Goal: Navigation & Orientation: Understand site structure

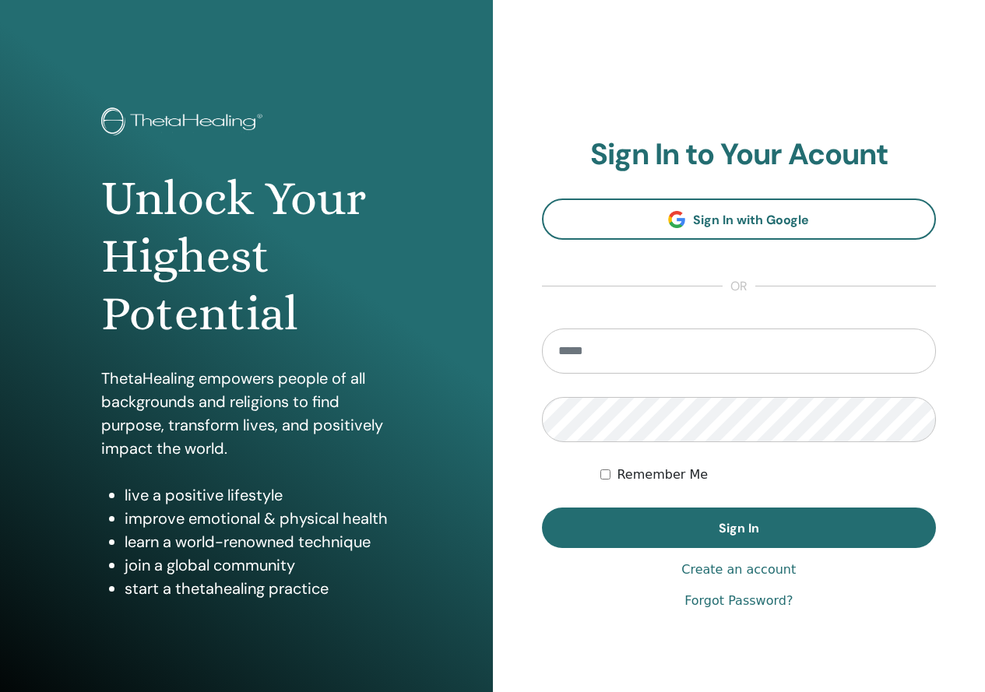
click at [669, 273] on section "Sign In to Your Acount Sign In with Google or Remember Me Sign In" at bounding box center [739, 343] width 395 height 412
click at [597, 362] on input "email" at bounding box center [739, 350] width 395 height 45
type input "**********"
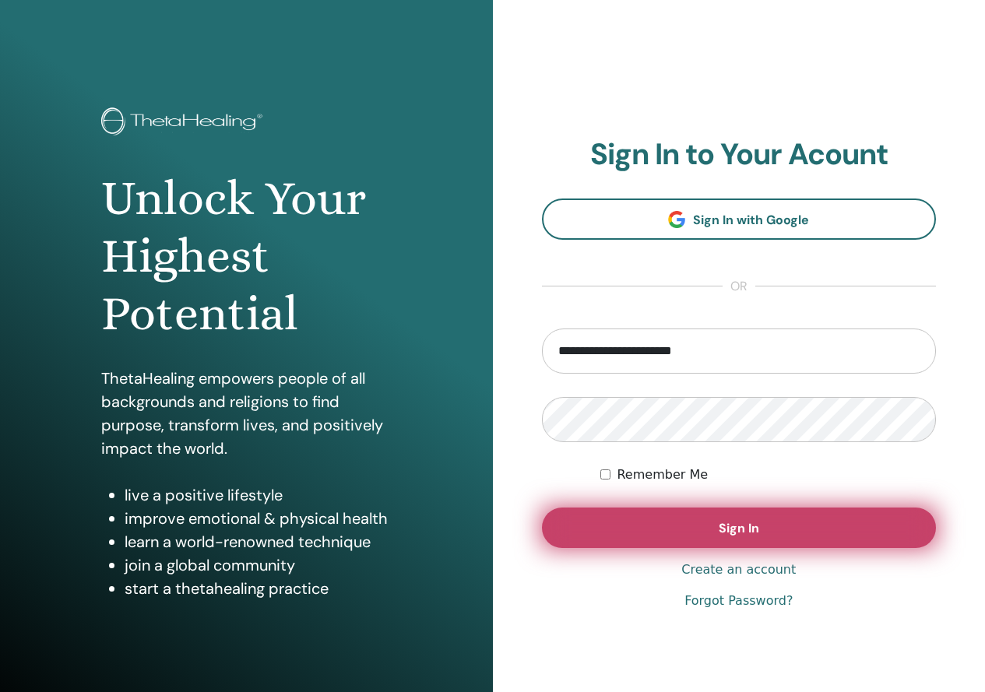
click at [868, 539] on button "Sign In" at bounding box center [739, 528] width 395 height 40
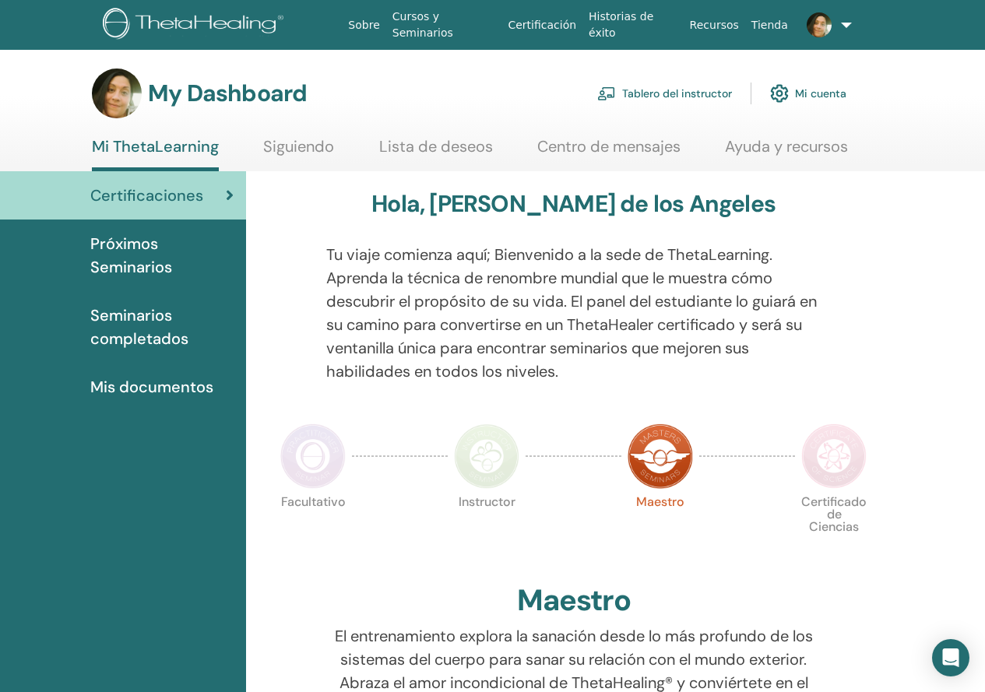
click at [665, 84] on link "Tablero del instructor" at bounding box center [664, 93] width 135 height 34
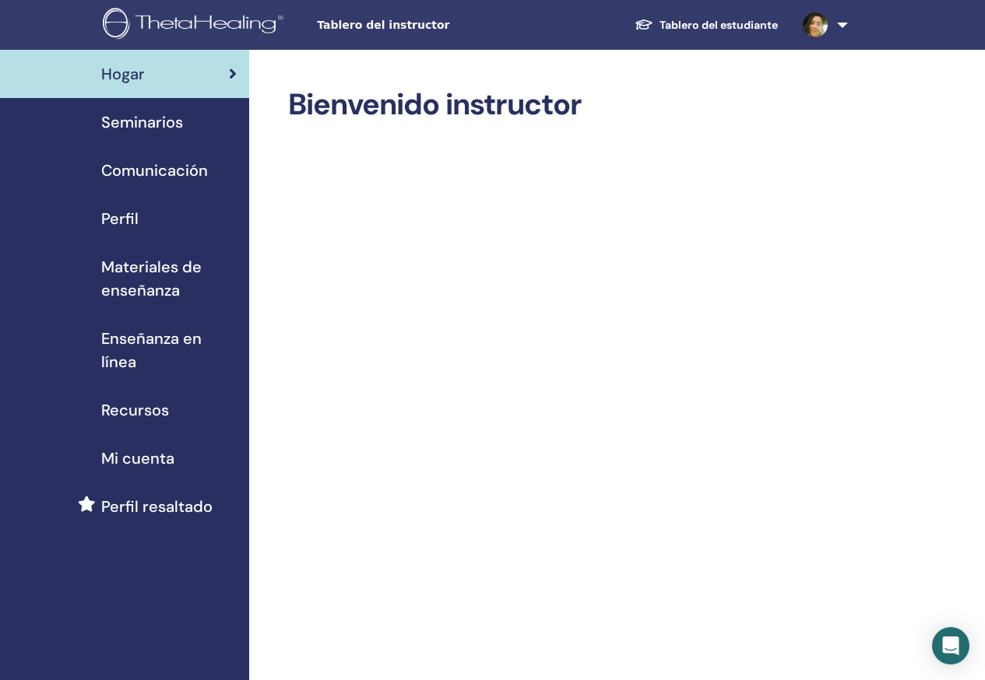
click at [176, 135] on link "Seminarios" at bounding box center [124, 122] width 249 height 48
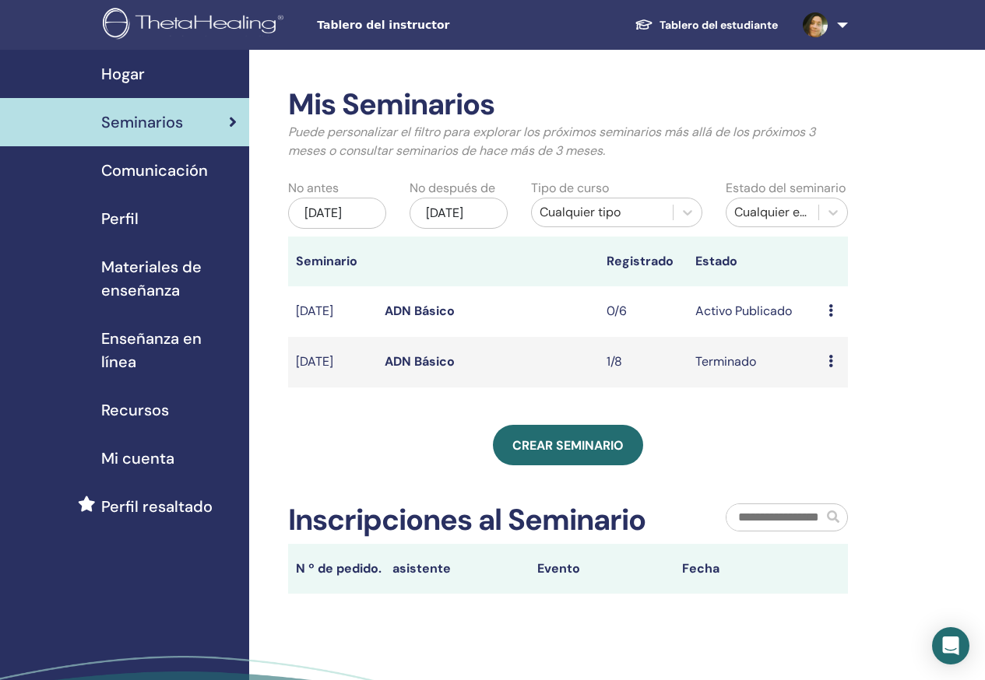
click at [179, 154] on link "Comunicación" at bounding box center [124, 170] width 249 height 48
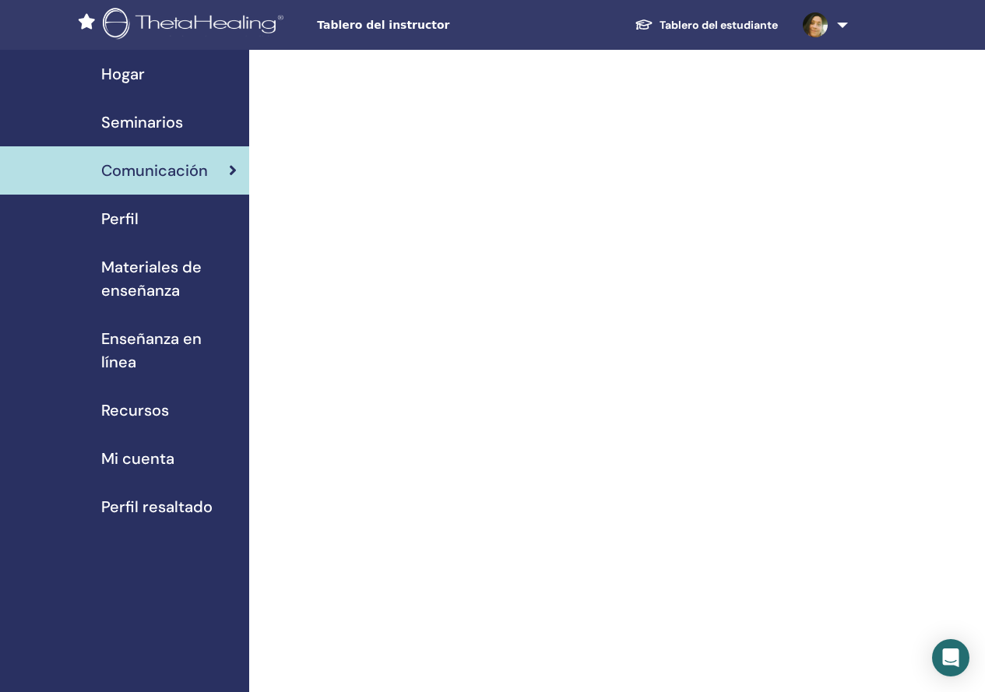
click at [139, 219] on div "Perfil" at bounding box center [124, 218] width 224 height 23
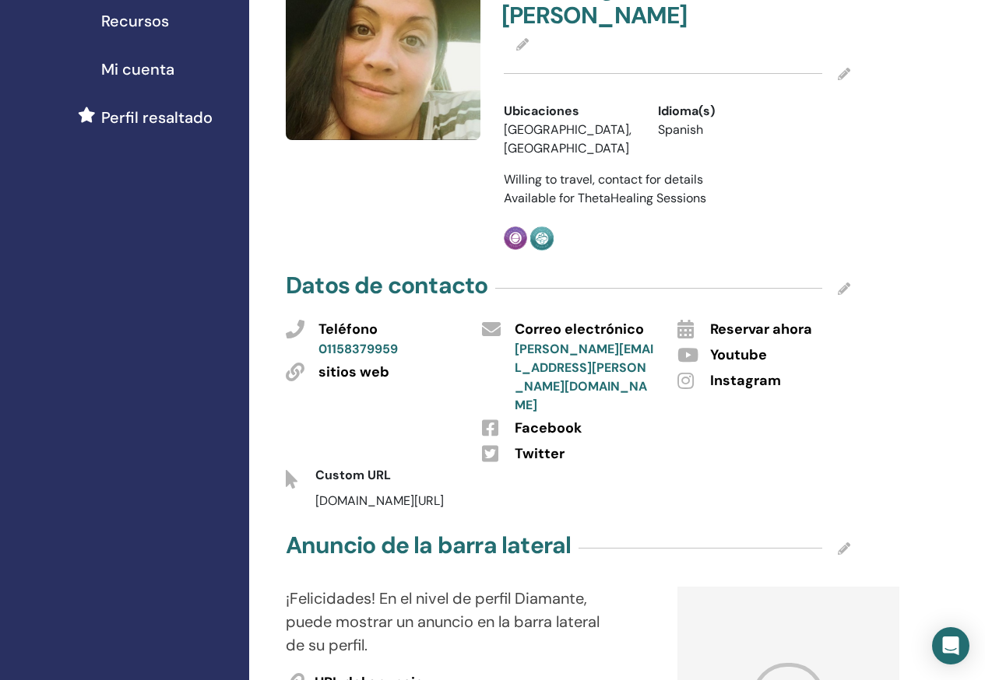
scroll to position [78, 0]
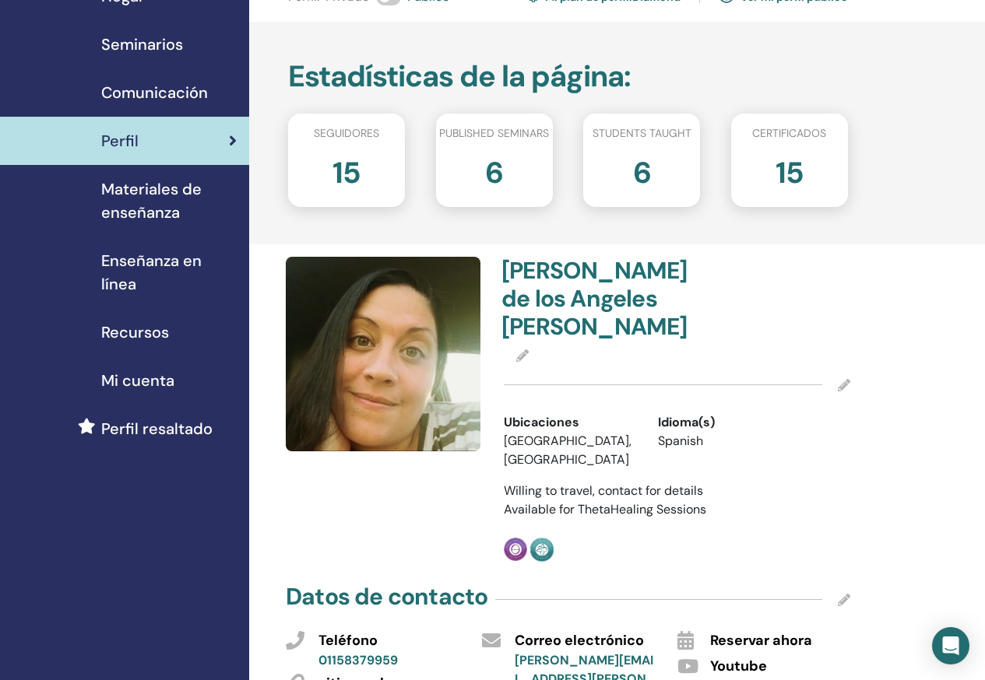
click at [177, 203] on span "Materiales de enseñanza" at bounding box center [168, 200] width 135 height 47
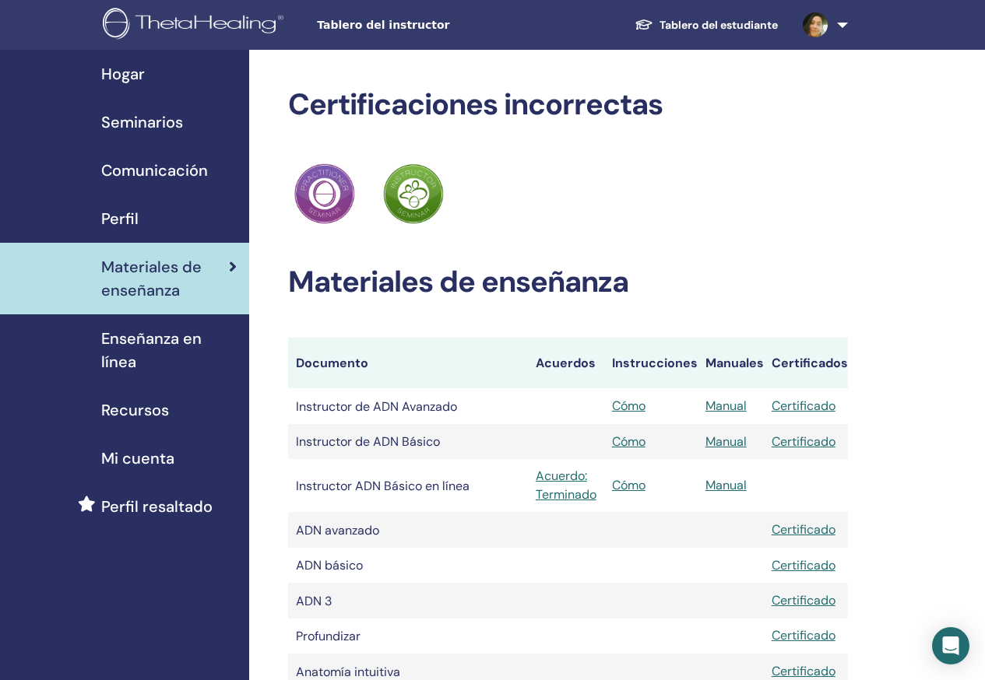
click at [156, 356] on span "Enseñanza en línea" at bounding box center [168, 350] width 135 height 47
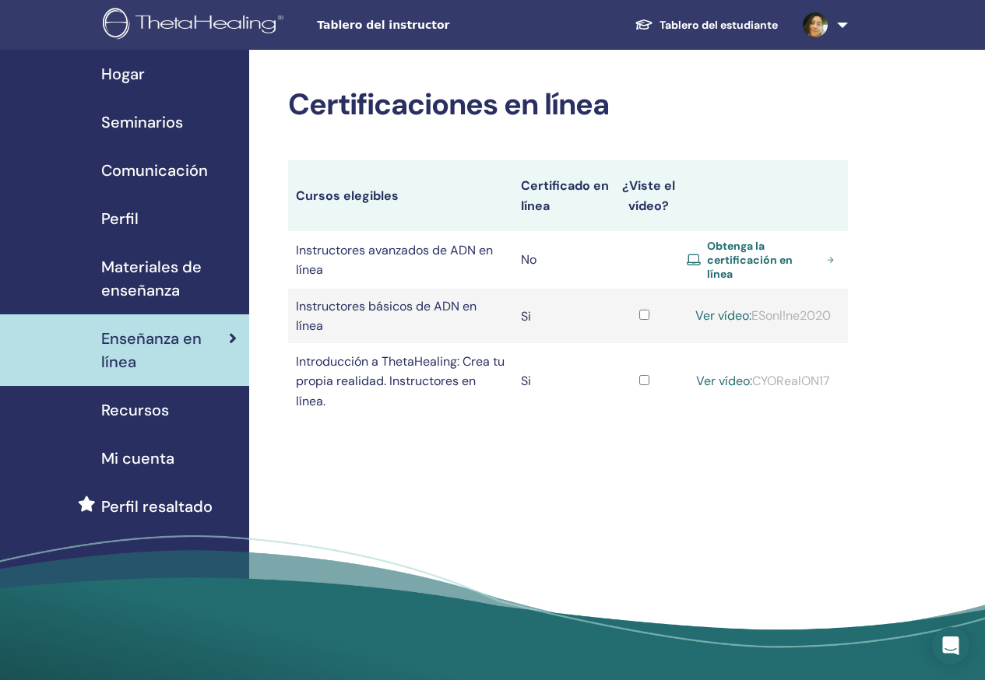
click at [124, 413] on font "Recursos" at bounding box center [135, 410] width 68 height 20
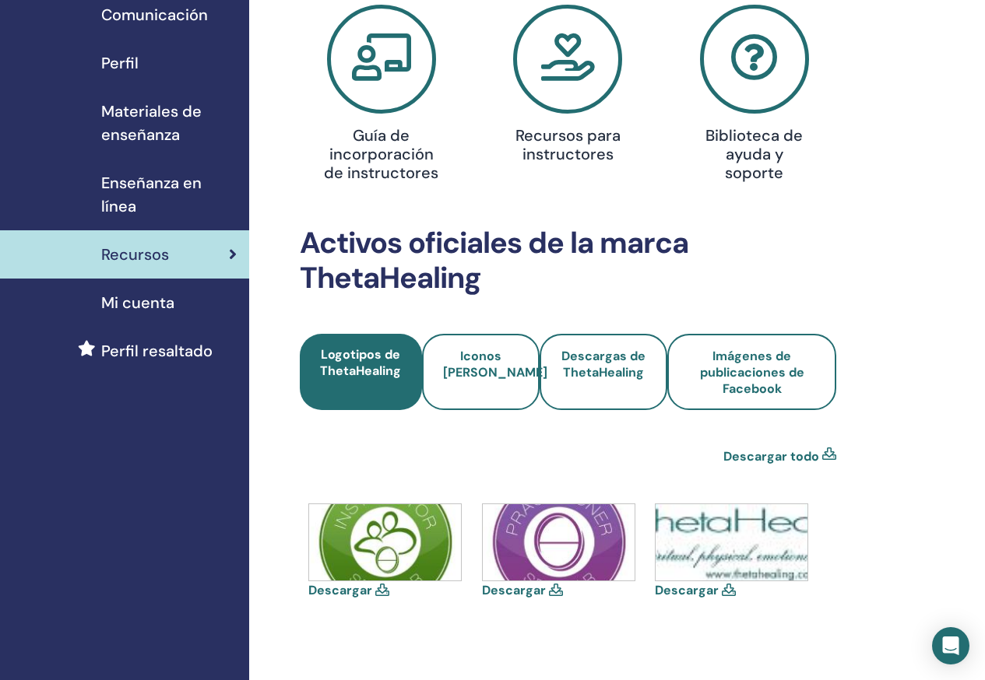
scroll to position [311, 0]
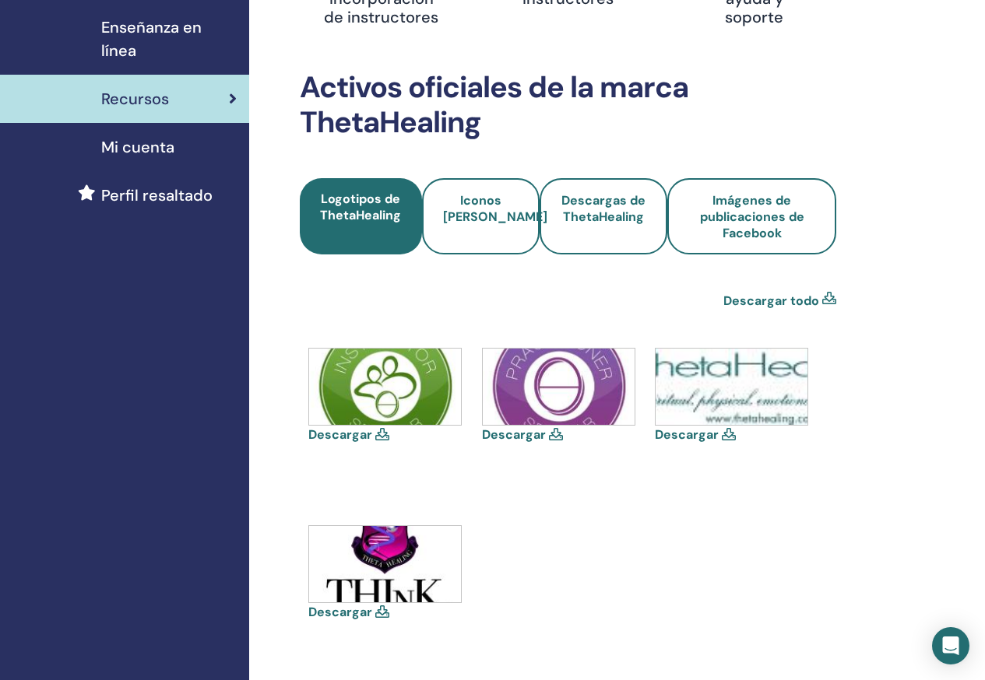
click at [132, 135] on link "Mi cuenta" at bounding box center [124, 147] width 249 height 48
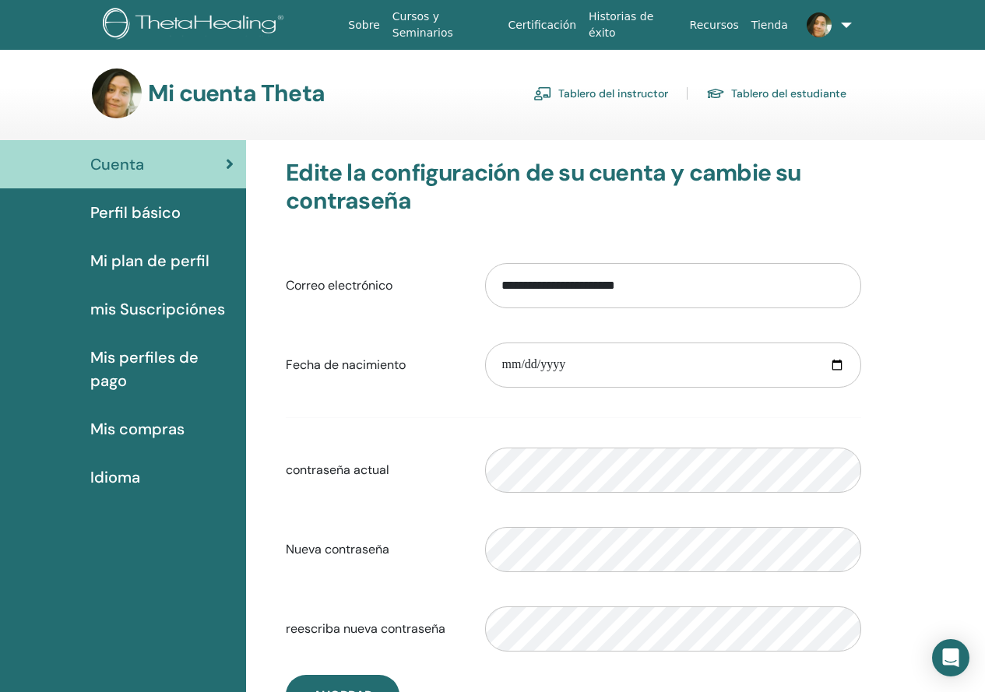
click at [716, 30] on link "Recursos" at bounding box center [713, 25] width 61 height 29
click at [742, 25] on link "Recursos" at bounding box center [713, 25] width 61 height 29
